Goal: Task Accomplishment & Management: Use online tool/utility

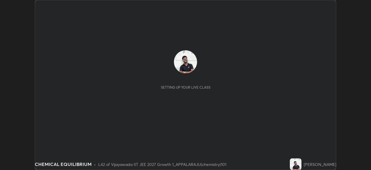
scroll to position [170, 371]
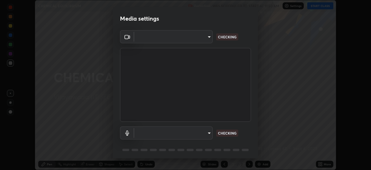
type input "d58fe3fcfc59e4750d52d9201d0ea35a07d3f0dad02a693c86db4369b3c93ba8"
type input "default"
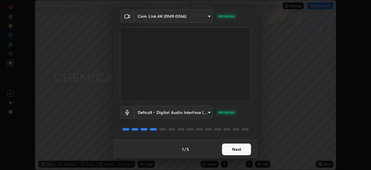
click at [237, 145] on button "Next" at bounding box center [236, 149] width 29 height 12
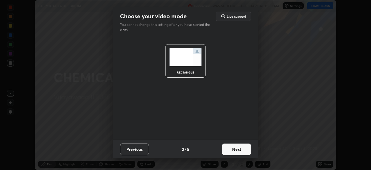
scroll to position [0, 0]
click at [236, 148] on button "Next" at bounding box center [236, 149] width 29 height 12
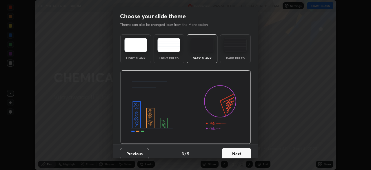
click at [226, 50] on img at bounding box center [235, 45] width 23 height 14
click at [231, 152] on button "Next" at bounding box center [236, 154] width 29 height 12
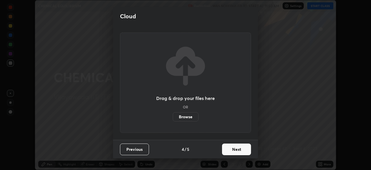
click at [230, 150] on button "Next" at bounding box center [236, 149] width 29 height 12
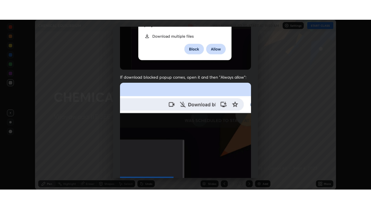
scroll to position [139, 0]
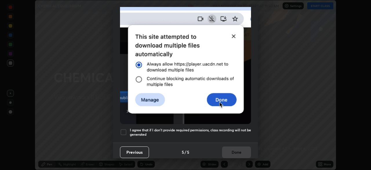
click at [123, 131] on div at bounding box center [123, 131] width 7 height 7
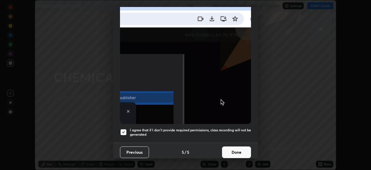
click at [226, 151] on button "Done" at bounding box center [236, 152] width 29 height 12
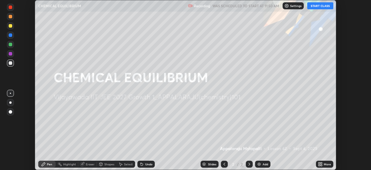
click at [314, 5] on button "START CLASS" at bounding box center [320, 5] width 26 height 7
click at [319, 165] on icon at bounding box center [319, 164] width 1 height 1
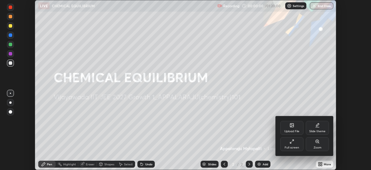
click at [287, 148] on div "Full screen" at bounding box center [292, 147] width 14 height 3
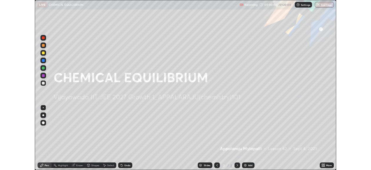
scroll to position [209, 371]
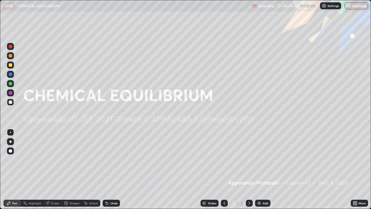
click at [260, 169] on img at bounding box center [259, 203] width 5 height 5
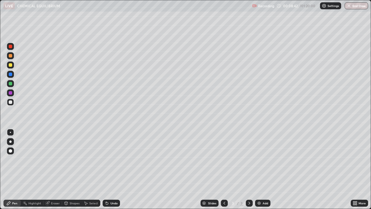
click at [10, 63] on div at bounding box center [10, 64] width 7 height 7
click at [12, 103] on div at bounding box center [10, 101] width 3 height 3
click at [332, 169] on div "Slides 3 / 3 Add" at bounding box center [235, 203] width 231 height 12
click at [112, 169] on div "Undo" at bounding box center [113, 202] width 7 height 3
click at [109, 169] on div "Undo" at bounding box center [111, 202] width 17 height 7
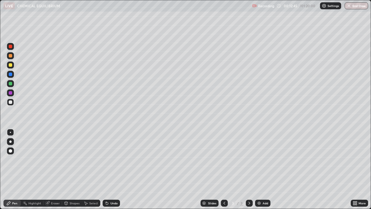
click at [109, 169] on div "Undo" at bounding box center [111, 202] width 17 height 7
click at [50, 169] on div "Eraser" at bounding box center [52, 202] width 19 height 7
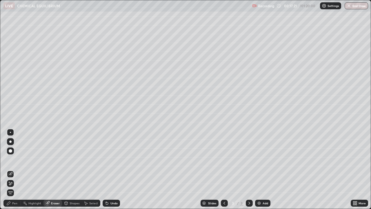
click at [13, 169] on div "Pen" at bounding box center [11, 202] width 17 height 7
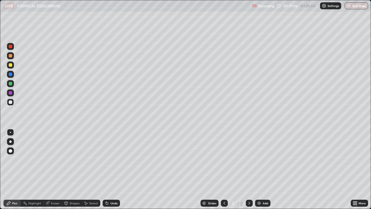
click at [261, 169] on img at bounding box center [259, 203] width 5 height 5
click at [73, 169] on div "Shapes" at bounding box center [75, 202] width 10 height 3
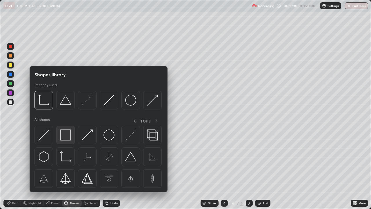
click at [64, 137] on img at bounding box center [65, 134] width 11 height 11
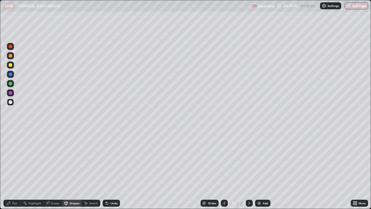
click at [113, 169] on div "Undo" at bounding box center [111, 202] width 17 height 7
click at [95, 169] on div "Select" at bounding box center [93, 202] width 9 height 3
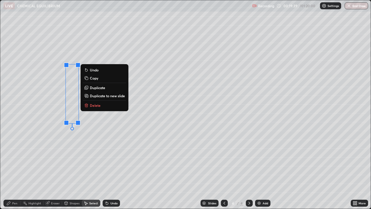
click at [99, 103] on p "Delete" at bounding box center [95, 105] width 11 height 5
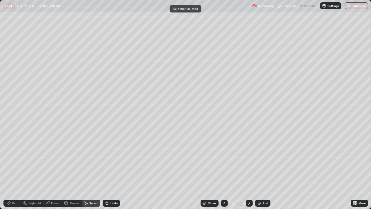
click at [113, 169] on div "Undo" at bounding box center [113, 202] width 7 height 3
click at [13, 169] on div "Pen" at bounding box center [14, 202] width 5 height 3
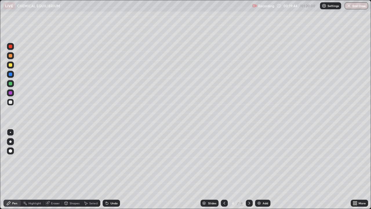
click at [12, 66] on div at bounding box center [10, 64] width 3 height 3
click at [356, 169] on icon at bounding box center [355, 201] width 1 height 1
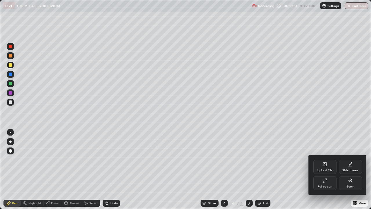
click at [324, 169] on div "Full screen" at bounding box center [324, 183] width 23 height 14
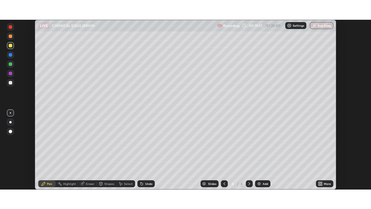
scroll to position [28817, 28615]
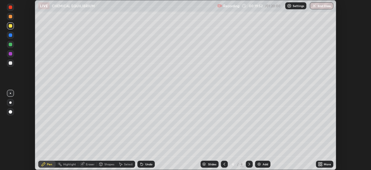
click at [323, 163] on div "More" at bounding box center [324, 163] width 17 height 7
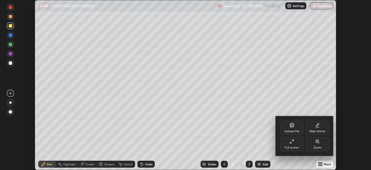
click at [294, 144] on div "Full screen" at bounding box center [291, 144] width 23 height 14
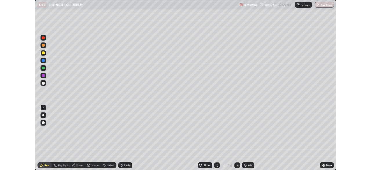
scroll to position [209, 371]
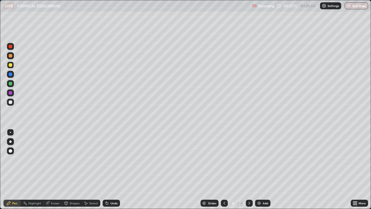
click at [109, 169] on div "Undo" at bounding box center [111, 202] width 17 height 7
click at [110, 169] on div "Undo" at bounding box center [111, 202] width 17 height 7
click at [113, 169] on div "Undo" at bounding box center [113, 202] width 7 height 3
click at [12, 103] on div at bounding box center [10, 101] width 3 height 3
click at [54, 169] on div "Eraser" at bounding box center [52, 202] width 19 height 7
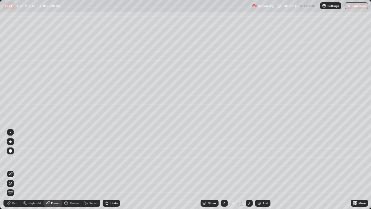
click at [17, 169] on div "Pen" at bounding box center [14, 202] width 5 height 3
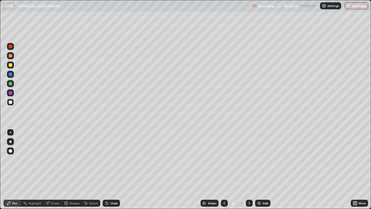
click at [263, 169] on div "Add" at bounding box center [262, 202] width 15 height 7
click at [10, 65] on div at bounding box center [10, 64] width 3 height 3
click at [13, 26] on div "Erase all" at bounding box center [10, 105] width 14 height 186
click at [10, 101] on div at bounding box center [10, 101] width 3 height 3
click at [88, 169] on div "Select" at bounding box center [91, 202] width 19 height 7
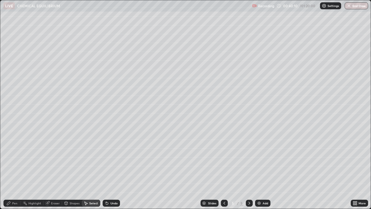
click at [107, 169] on icon at bounding box center [107, 203] width 5 height 5
click at [108, 169] on div "Undo" at bounding box center [111, 202] width 17 height 7
click at [11, 169] on div "Pen" at bounding box center [11, 202] width 17 height 7
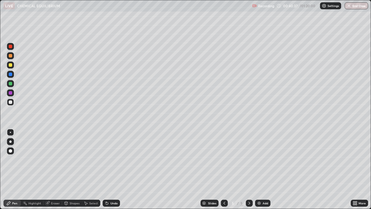
click at [114, 169] on div "Undo" at bounding box center [113, 202] width 7 height 3
click at [114, 169] on div "Undo" at bounding box center [111, 202] width 17 height 7
click at [262, 169] on div "Add" at bounding box center [262, 202] width 15 height 7
click at [224, 169] on icon at bounding box center [224, 203] width 5 height 5
click at [263, 169] on div "Add" at bounding box center [266, 202] width 6 height 3
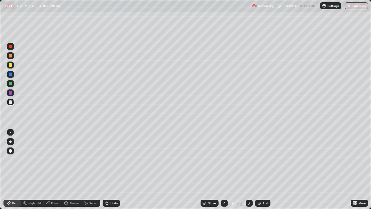
click at [109, 169] on div "Undo" at bounding box center [111, 202] width 17 height 7
click at [110, 169] on div "Undo" at bounding box center [111, 202] width 17 height 7
click at [110, 169] on div "Undo" at bounding box center [113, 202] width 7 height 3
click at [108, 169] on div "Undo" at bounding box center [111, 202] width 17 height 7
click at [108, 169] on icon at bounding box center [107, 203] width 5 height 5
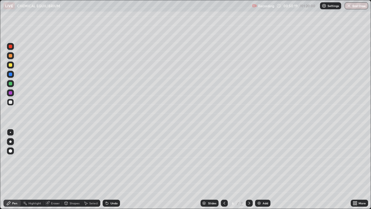
click at [107, 169] on div "Undo" at bounding box center [111, 202] width 17 height 7
click at [108, 169] on icon at bounding box center [107, 203] width 5 height 5
click at [107, 169] on icon at bounding box center [107, 203] width 5 height 5
click at [107, 169] on div "Undo" at bounding box center [111, 202] width 17 height 7
click at [10, 65] on div at bounding box center [10, 64] width 3 height 3
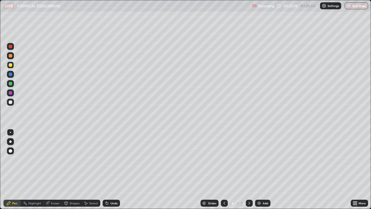
click at [112, 169] on div "Undo" at bounding box center [113, 202] width 7 height 3
click at [111, 169] on div "Undo" at bounding box center [113, 202] width 7 height 3
click at [108, 169] on div "Undo" at bounding box center [111, 202] width 17 height 7
click at [111, 169] on div "Undo" at bounding box center [111, 202] width 17 height 7
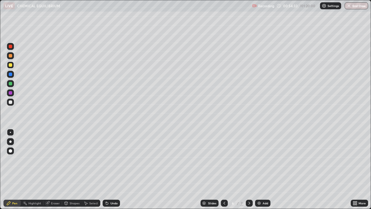
click at [11, 102] on div at bounding box center [10, 101] width 3 height 3
click at [114, 169] on div "Undo" at bounding box center [113, 202] width 7 height 3
click at [110, 169] on div "Undo" at bounding box center [111, 202] width 17 height 7
click at [110, 169] on div "Undo" at bounding box center [113, 202] width 7 height 3
click at [224, 169] on icon at bounding box center [224, 203] width 5 height 5
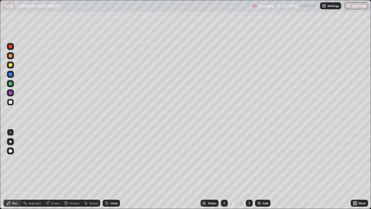
click at [248, 169] on icon at bounding box center [249, 202] width 2 height 3
click at [263, 169] on div "Add" at bounding box center [266, 202] width 6 height 3
click at [11, 66] on div at bounding box center [10, 64] width 3 height 3
click at [112, 169] on div "Undo" at bounding box center [113, 202] width 7 height 3
click at [113, 169] on div "Undo" at bounding box center [111, 202] width 17 height 7
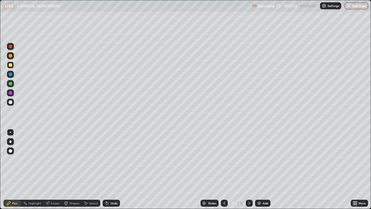
click at [107, 169] on div "Undo" at bounding box center [111, 202] width 17 height 7
click at [109, 169] on div "Undo" at bounding box center [111, 202] width 17 height 7
click at [107, 169] on div "Undo" at bounding box center [111, 202] width 17 height 7
click at [108, 169] on div "Undo" at bounding box center [111, 202] width 17 height 7
click at [106, 169] on icon at bounding box center [107, 203] width 2 height 2
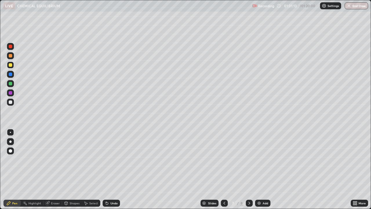
click at [105, 169] on icon at bounding box center [107, 203] width 5 height 5
click at [54, 169] on div "Eraser" at bounding box center [55, 202] width 9 height 3
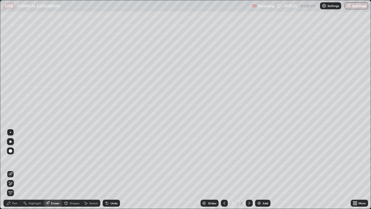
click at [12, 169] on div "Pen" at bounding box center [11, 202] width 17 height 7
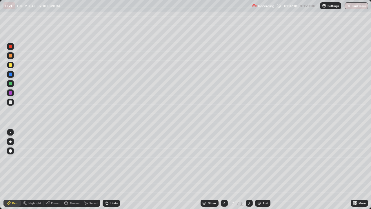
click at [112, 169] on div "Undo" at bounding box center [113, 202] width 7 height 3
click at [10, 103] on div at bounding box center [10, 101] width 3 height 3
click at [113, 169] on div "Undo" at bounding box center [113, 202] width 7 height 3
click at [108, 169] on icon at bounding box center [107, 203] width 5 height 5
click at [112, 169] on div "Undo" at bounding box center [113, 202] width 7 height 3
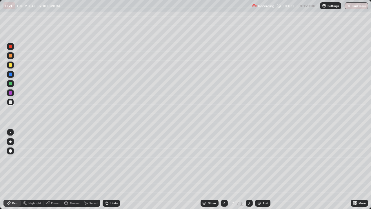
click at [110, 169] on div "Undo" at bounding box center [113, 202] width 7 height 3
click at [110, 169] on div "Undo" at bounding box center [111, 202] width 17 height 7
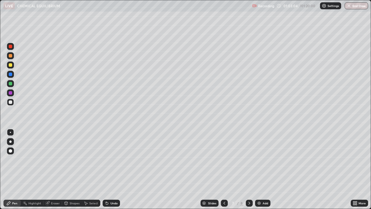
click at [110, 169] on div "Undo" at bounding box center [113, 202] width 7 height 3
click at [10, 64] on div at bounding box center [10, 64] width 3 height 3
click at [10, 101] on div at bounding box center [10, 101] width 3 height 3
click at [12, 65] on div at bounding box center [10, 64] width 3 height 3
click at [40, 169] on div "Highlight" at bounding box center [34, 202] width 13 height 3
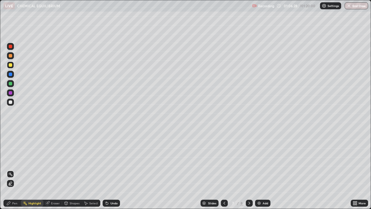
click at [53, 169] on div "Eraser" at bounding box center [55, 202] width 9 height 3
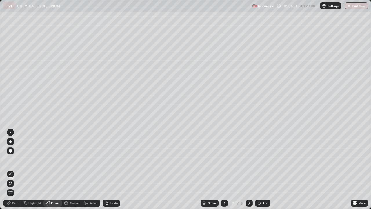
click at [13, 169] on div "Pen" at bounding box center [14, 202] width 5 height 3
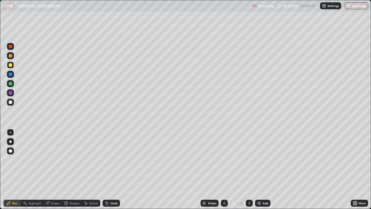
click at [53, 169] on div "Eraser" at bounding box center [55, 202] width 9 height 3
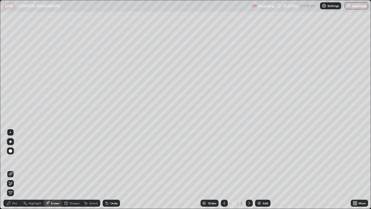
click at [13, 169] on div "Pen" at bounding box center [14, 202] width 5 height 3
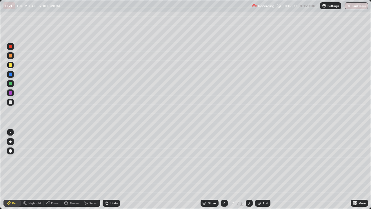
click at [113, 169] on div "Undo" at bounding box center [113, 202] width 7 height 3
click at [112, 169] on div "Undo" at bounding box center [111, 202] width 17 height 7
click at [263, 169] on div "Add" at bounding box center [266, 202] width 6 height 3
click at [111, 169] on div "Undo" at bounding box center [113, 202] width 7 height 3
click at [109, 169] on div "Undo" at bounding box center [111, 202] width 17 height 7
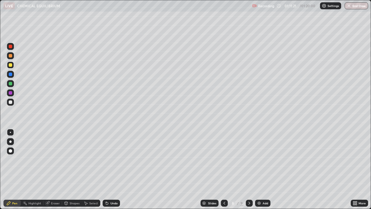
click at [110, 169] on div "Undo" at bounding box center [111, 202] width 17 height 7
click at [114, 169] on div "Undo" at bounding box center [113, 202] width 7 height 3
click at [110, 169] on div "Undo" at bounding box center [111, 202] width 17 height 7
click at [112, 169] on div "Undo" at bounding box center [111, 202] width 17 height 7
click at [113, 169] on div "Undo" at bounding box center [111, 202] width 17 height 7
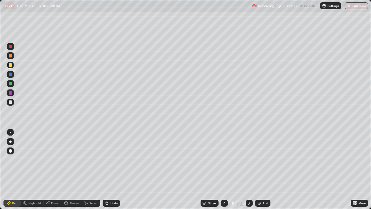
click at [106, 169] on div "Undo" at bounding box center [111, 202] width 17 height 7
click at [110, 169] on div "Undo" at bounding box center [113, 202] width 7 height 3
click at [115, 169] on div "Undo" at bounding box center [113, 202] width 7 height 3
click at [112, 169] on div "Undo" at bounding box center [113, 202] width 7 height 3
click at [111, 169] on div "Undo" at bounding box center [113, 202] width 7 height 3
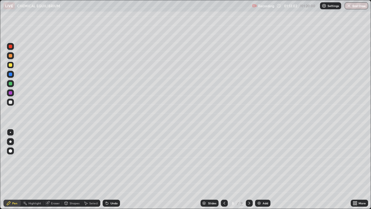
click at [114, 169] on div "Undo" at bounding box center [113, 202] width 7 height 3
click at [53, 169] on div "Eraser" at bounding box center [52, 202] width 19 height 7
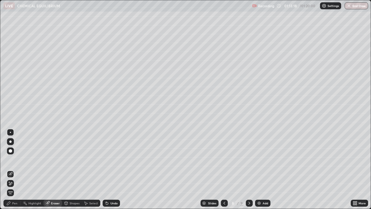
click at [13, 169] on div "Pen" at bounding box center [14, 202] width 5 height 3
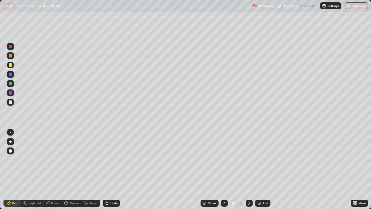
click at [12, 102] on div at bounding box center [10, 101] width 3 height 3
click at [355, 169] on div "More" at bounding box center [359, 203] width 17 height 12
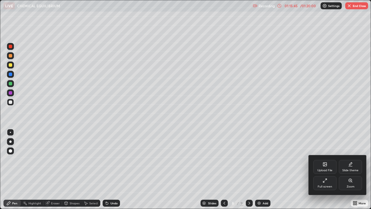
click at [352, 169] on div "Upload File Slide theme Full screen Zoom" at bounding box center [338, 174] width 58 height 39
click at [294, 133] on div at bounding box center [185, 104] width 371 height 209
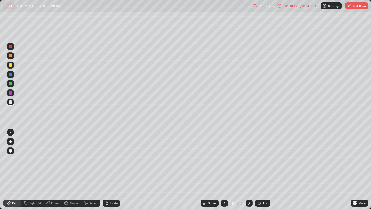
click at [356, 169] on icon at bounding box center [355, 203] width 1 height 1
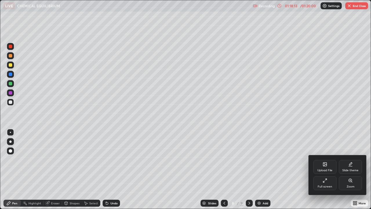
click at [323, 169] on div "Full screen" at bounding box center [324, 183] width 23 height 14
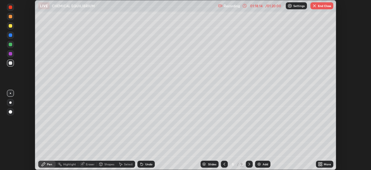
scroll to position [28817, 28615]
click at [322, 6] on button "End Class" at bounding box center [321, 5] width 23 height 7
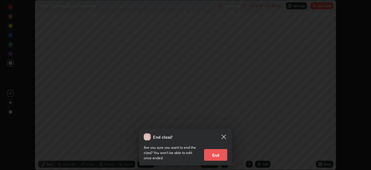
click at [217, 156] on button "End" at bounding box center [215, 155] width 23 height 12
